Goal: Transaction & Acquisition: Purchase product/service

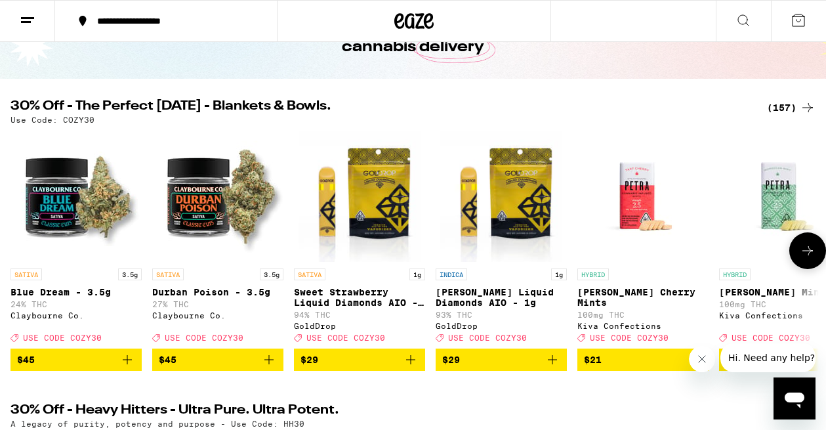
scroll to position [86, 0]
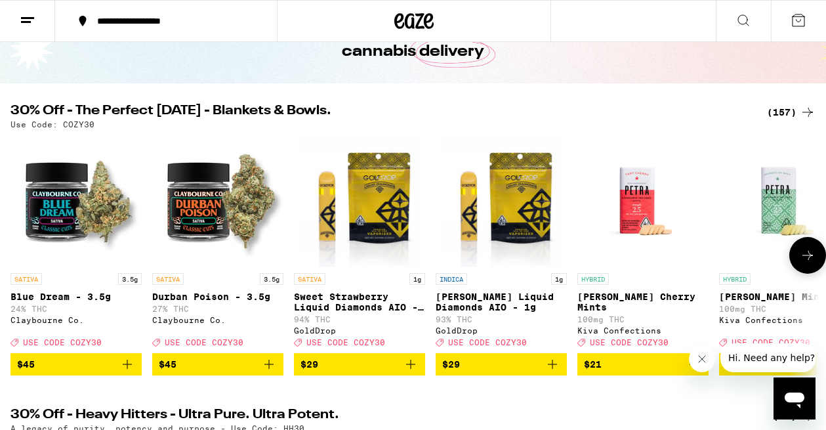
click at [380, 372] on span "$29" at bounding box center [359, 364] width 118 height 16
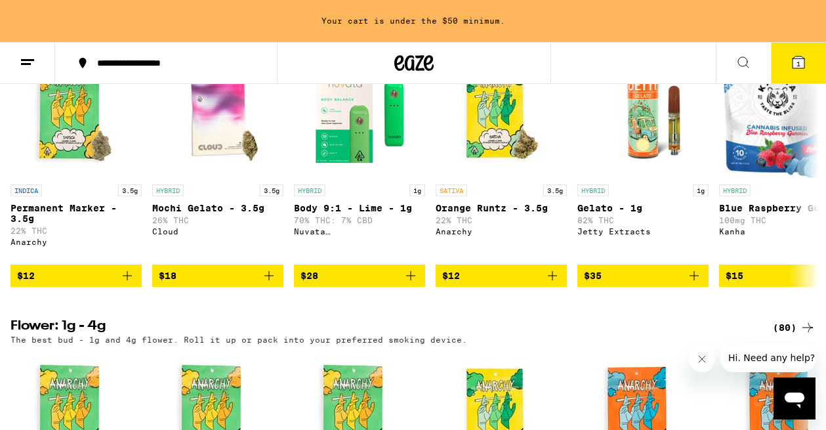
scroll to position [1117, 0]
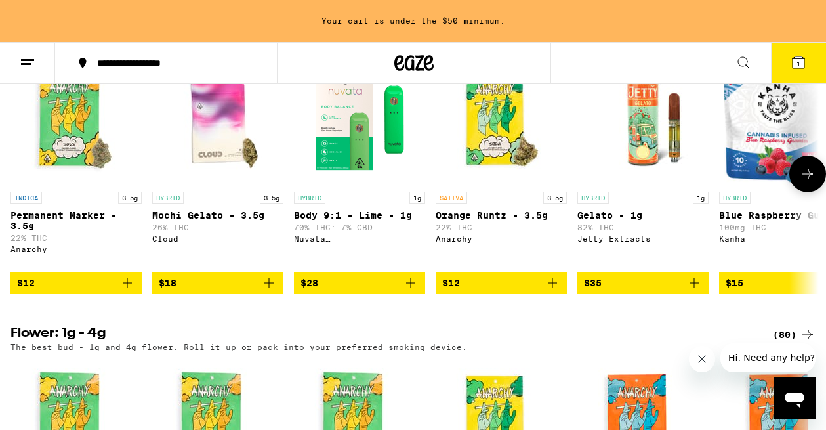
click at [267, 291] on icon "Add to bag" at bounding box center [269, 283] width 16 height 16
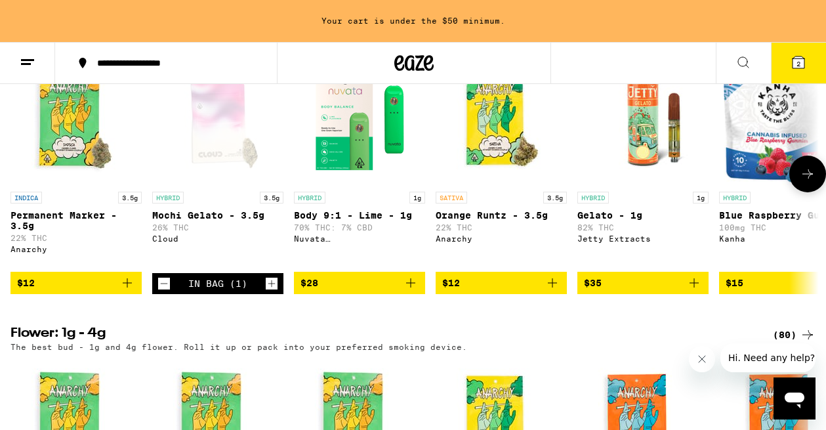
click at [554, 291] on icon "Add to bag" at bounding box center [552, 283] width 16 height 16
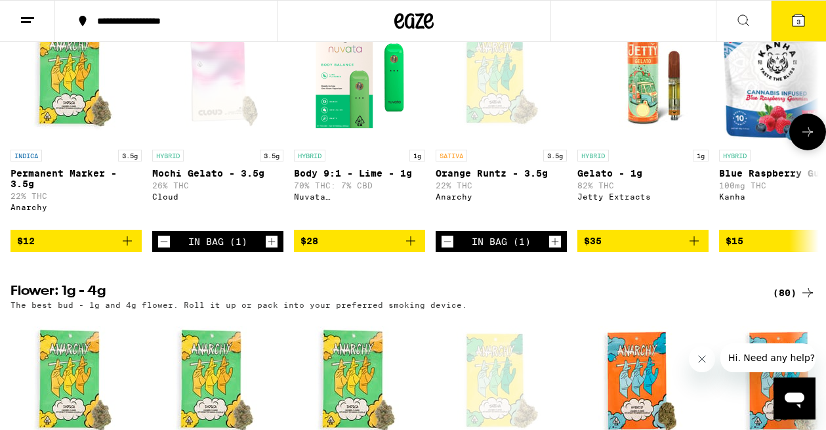
click at [129, 249] on icon "Add to bag" at bounding box center [127, 241] width 16 height 16
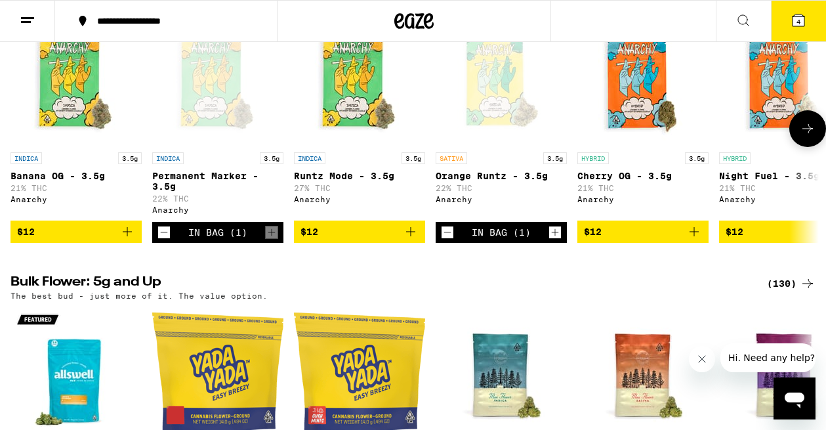
scroll to position [1415, 0]
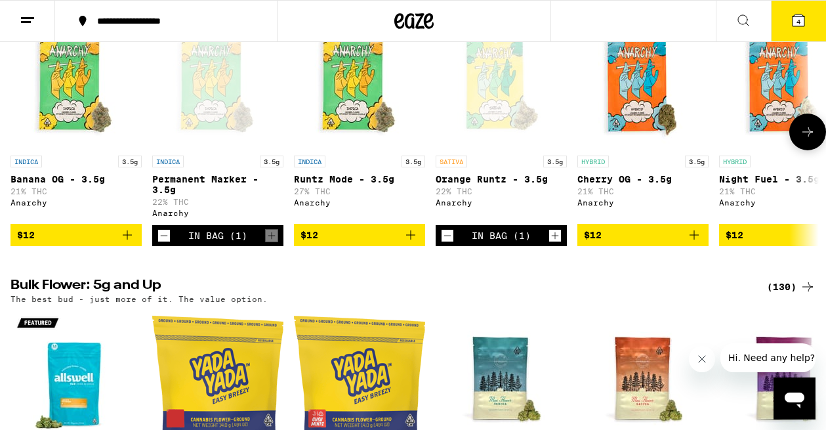
click at [799, 150] on button at bounding box center [807, 131] width 37 height 37
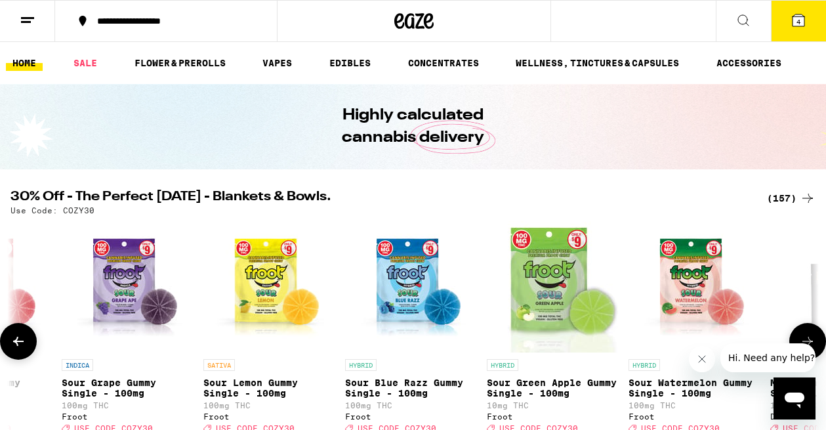
scroll to position [0, 0]
click at [791, 25] on icon at bounding box center [798, 20] width 16 height 16
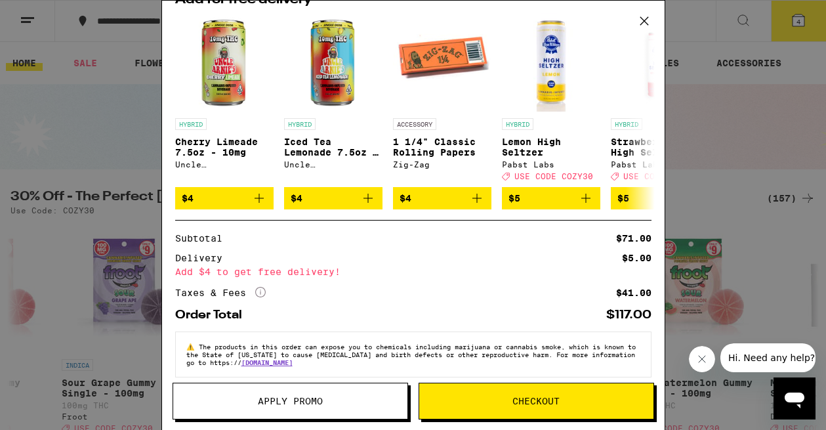
scroll to position [251, 0]
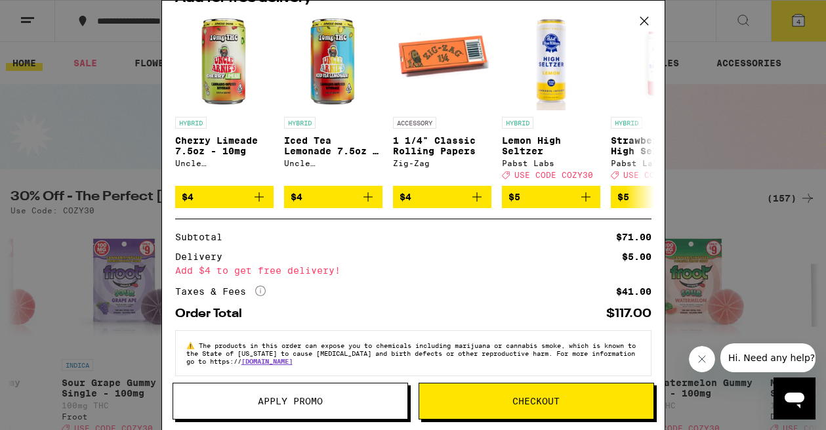
click at [150, 176] on div "Your Cart Orange [PERSON_NAME] - 3.5g Anarchy $12 1 Permanent Marker - 3.5g Ana…" at bounding box center [413, 215] width 826 height 430
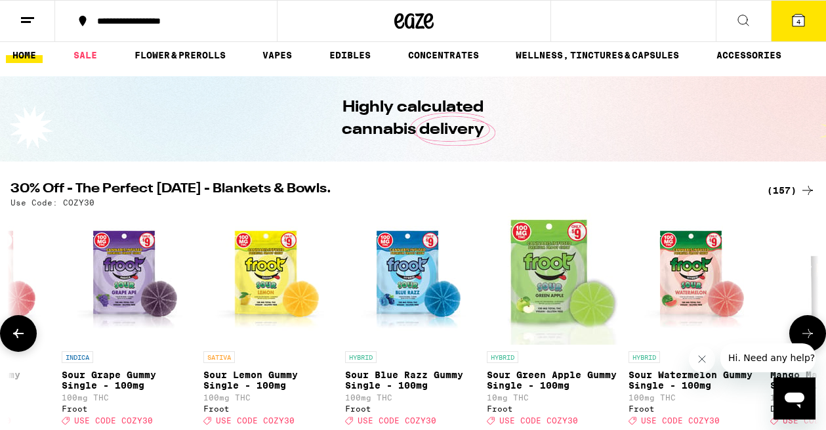
scroll to position [7, 0]
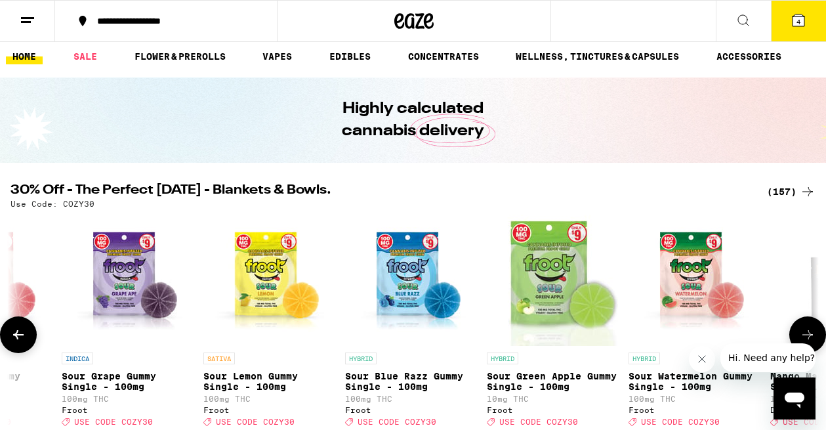
click at [30, 337] on button at bounding box center [18, 334] width 37 height 37
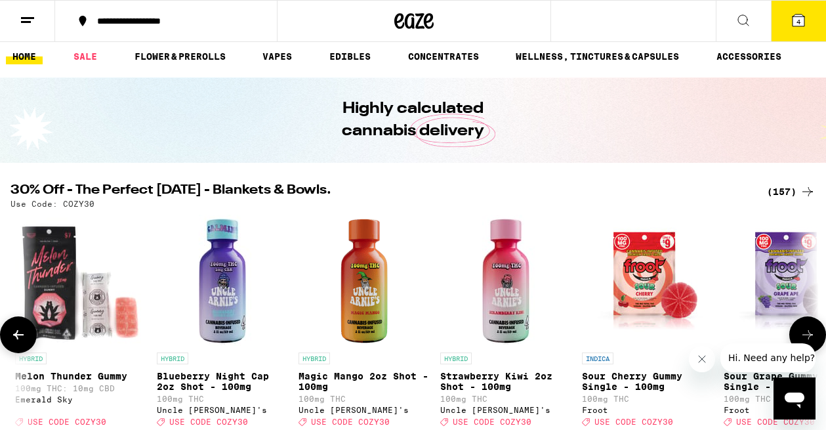
click at [30, 337] on button at bounding box center [18, 334] width 37 height 37
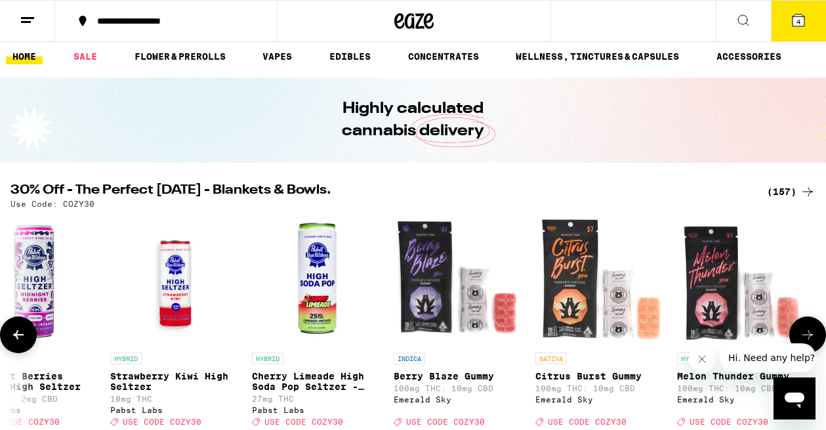
click at [815, 338] on button at bounding box center [807, 334] width 37 height 37
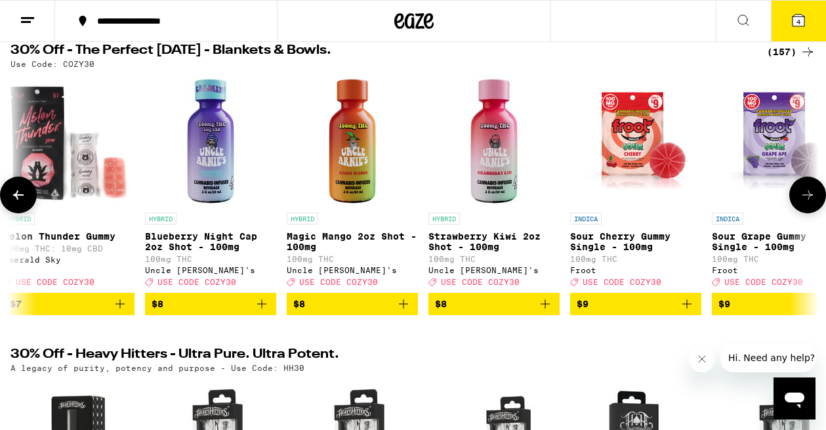
scroll to position [146, 0]
click at [801, 199] on icon at bounding box center [807, 195] width 16 height 16
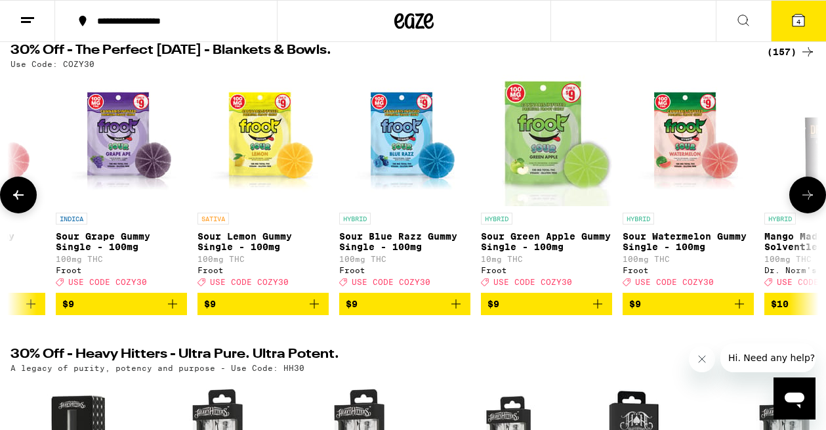
scroll to position [0, 3502]
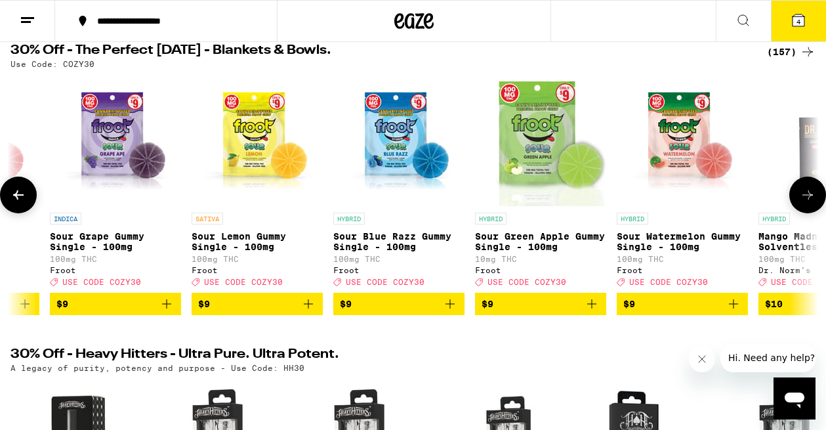
click at [451, 311] on icon "Add to bag" at bounding box center [450, 304] width 16 height 16
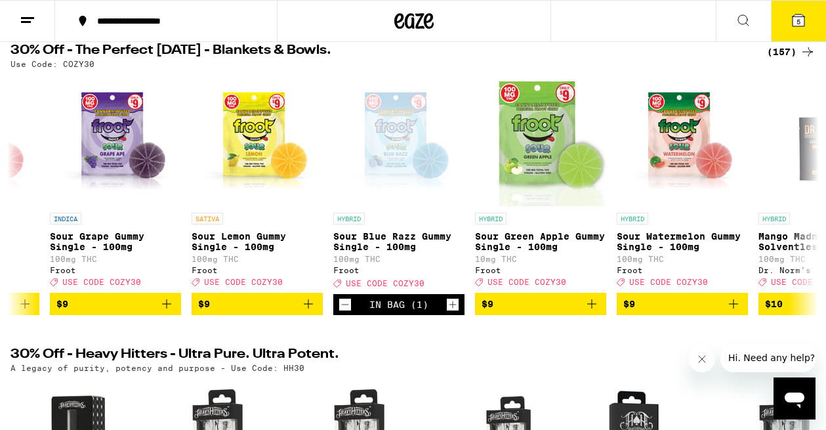
click at [789, 22] on button "5" at bounding box center [798, 21] width 55 height 41
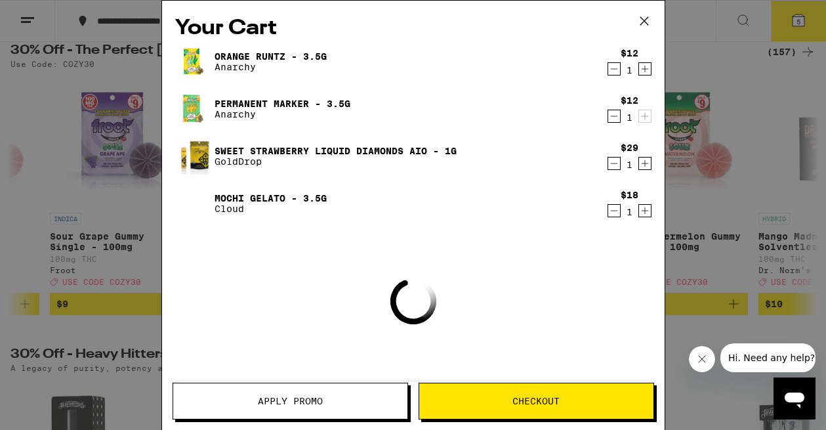
click at [271, 403] on span "Apply Promo" at bounding box center [290, 400] width 65 height 9
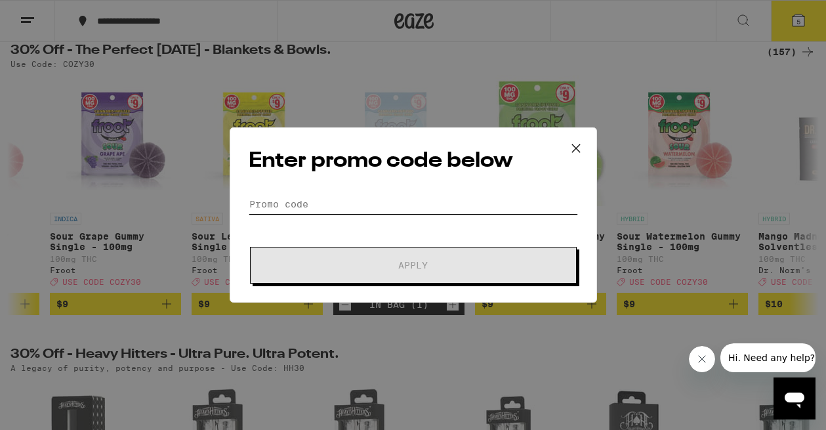
click at [289, 208] on input "Promo Code" at bounding box center [413, 204] width 329 height 20
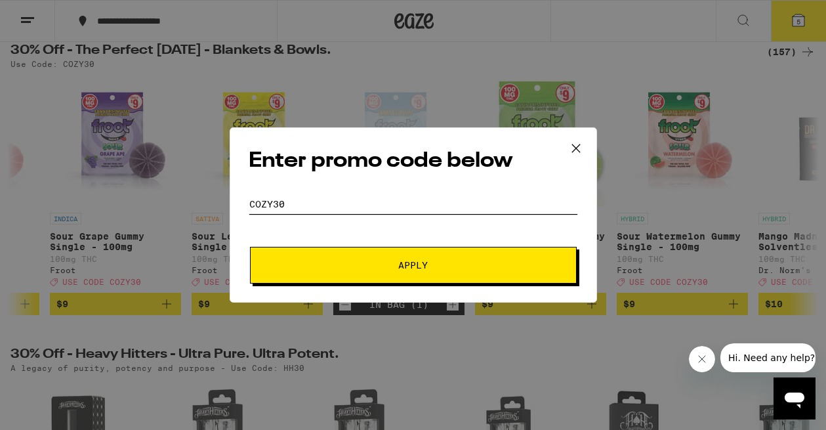
type input "cozy30"
click at [416, 264] on span "Apply" at bounding box center [413, 264] width 30 height 9
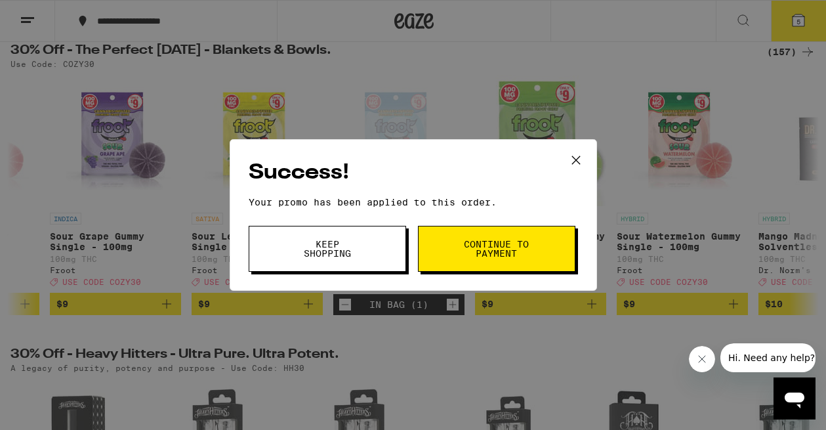
click at [448, 252] on button "Continue to payment" at bounding box center [496, 249] width 157 height 46
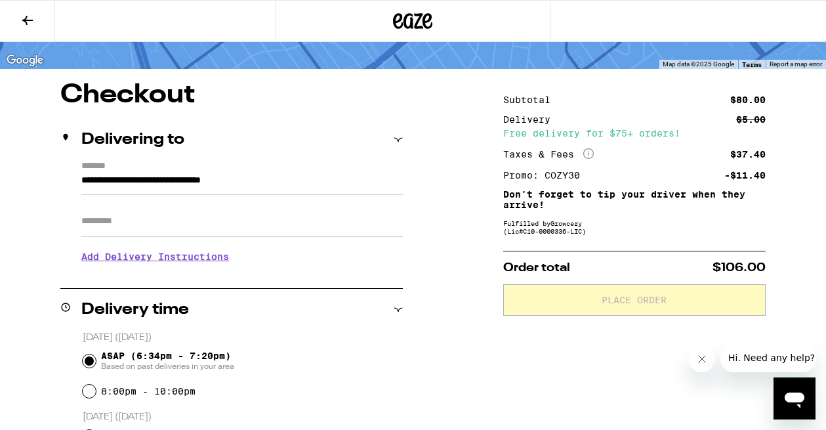
scroll to position [75, 0]
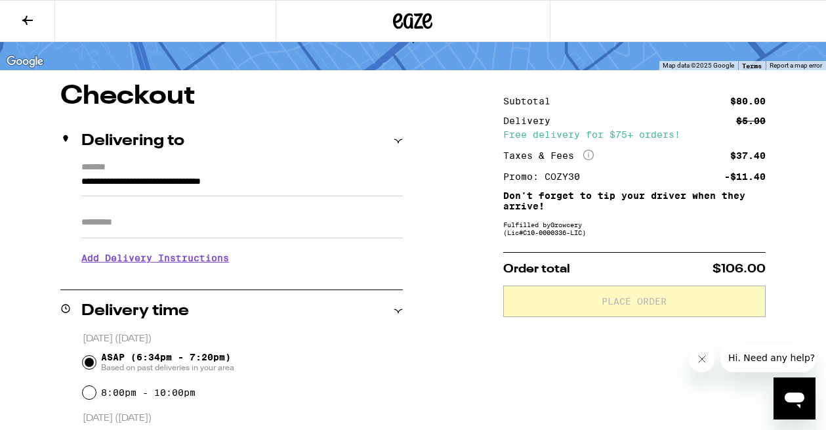
click at [205, 261] on h3 "Add Delivery Instructions" at bounding box center [241, 258] width 321 height 30
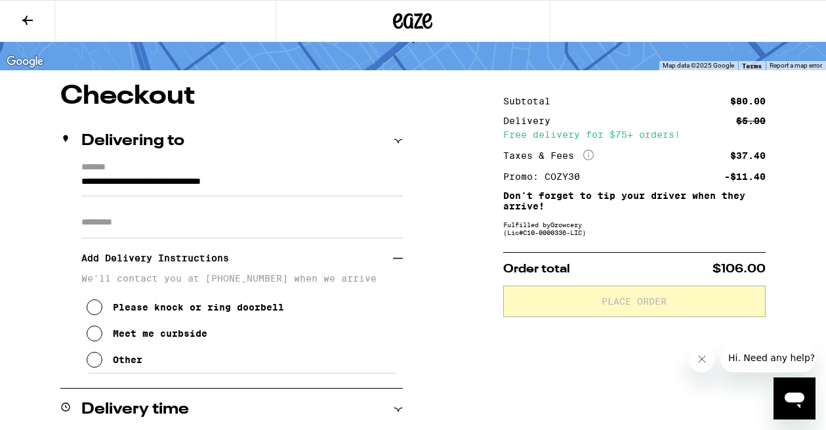
click at [117, 335] on div "Meet me curbside" at bounding box center [160, 333] width 94 height 10
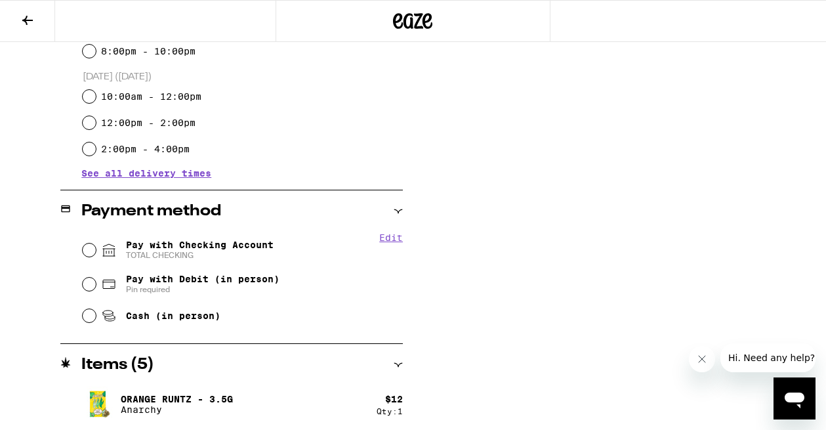
scroll to position [522, 0]
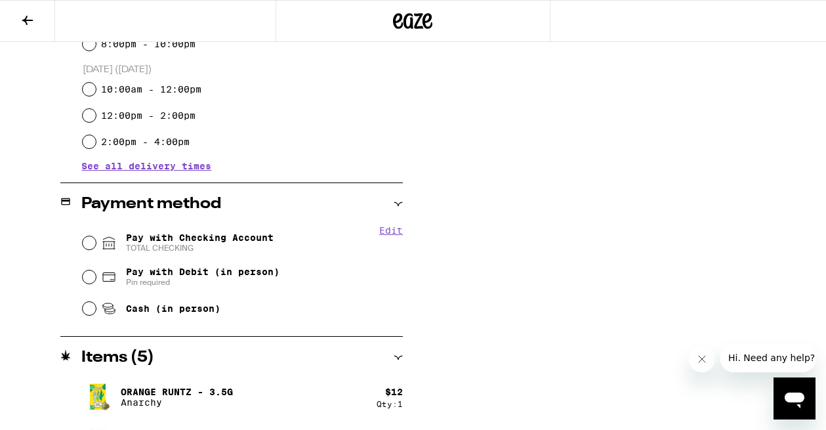
click at [89, 249] on input "Pay with Checking Account TOTAL CHECKING" at bounding box center [89, 242] width 13 height 13
radio input "true"
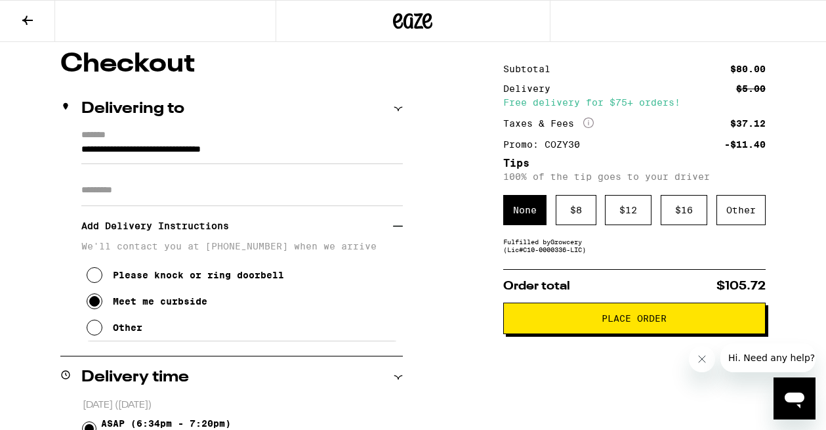
scroll to position [109, 0]
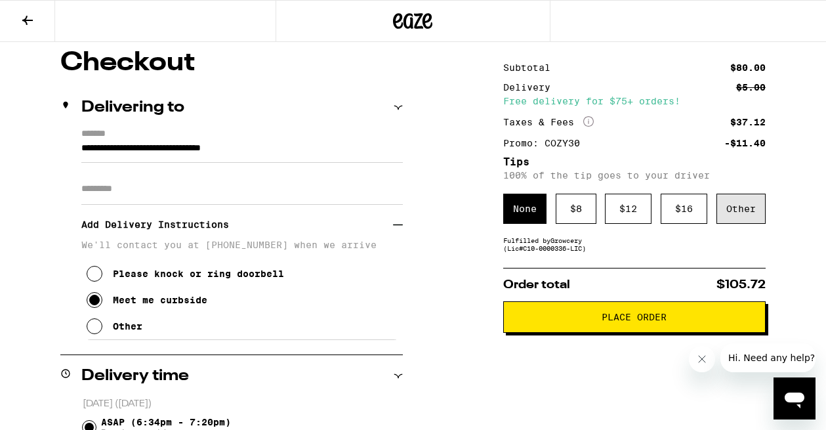
click at [741, 219] on div "Other" at bounding box center [740, 208] width 49 height 30
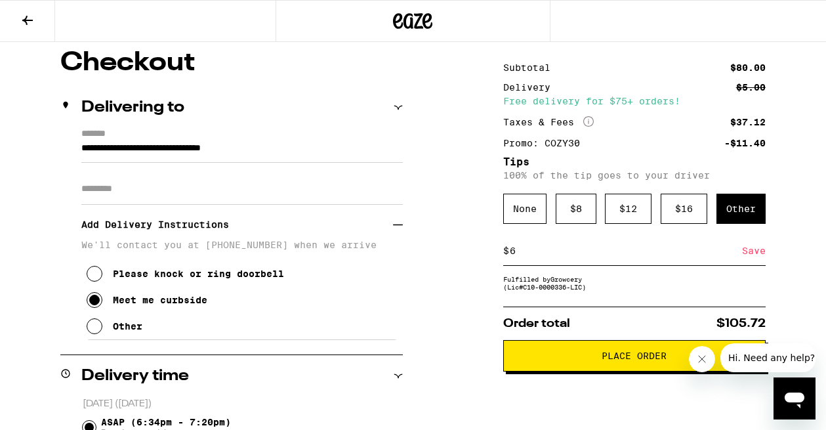
type input "6"
click at [620, 358] on span "Place Order" at bounding box center [633, 355] width 65 height 9
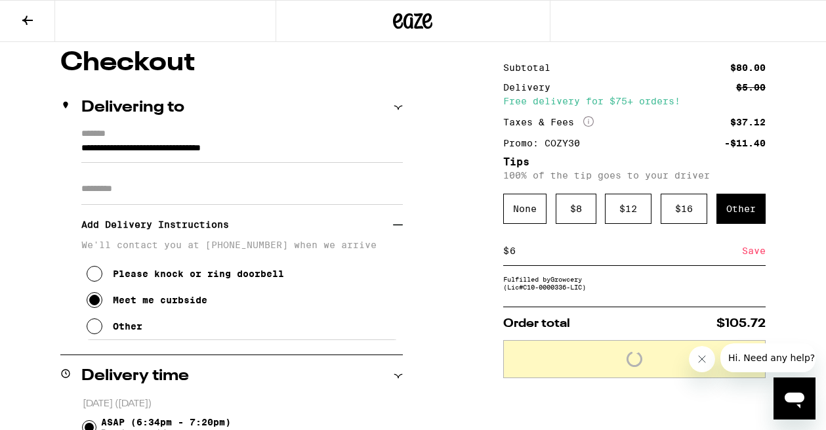
click at [701, 361] on icon "Close message from company" at bounding box center [701, 358] width 10 height 10
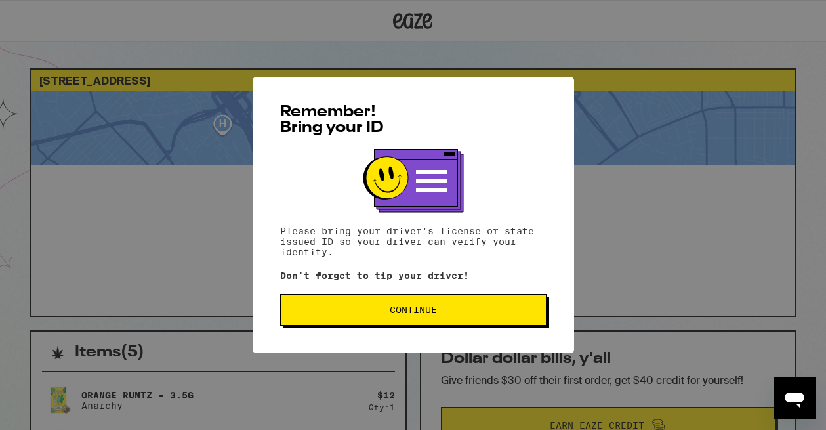
click at [418, 313] on span "Continue" at bounding box center [413, 309] width 47 height 9
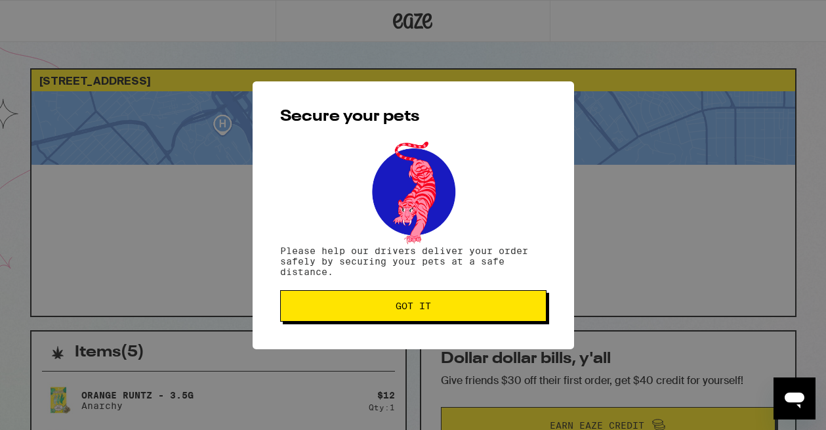
click at [418, 310] on span "Got it" at bounding box center [412, 305] width 35 height 9
